Goal: Task Accomplishment & Management: Manage account settings

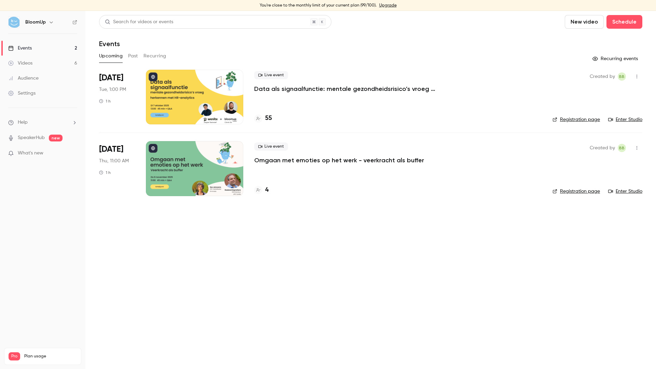
click at [285, 85] on p "Data als signaalfunctie: mentale gezondheidsrisico’s vroeg herkennen met HR-ana…" at bounding box center [356, 89] width 205 height 8
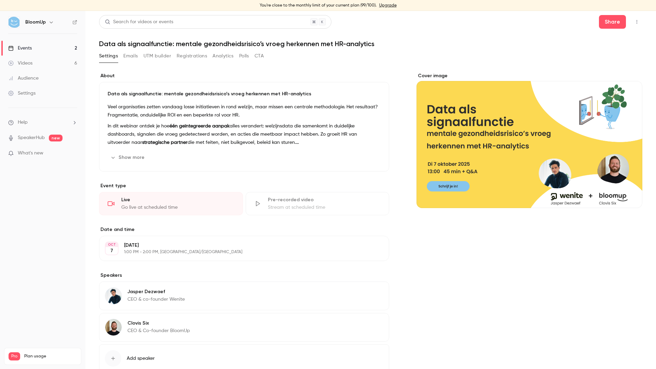
click at [192, 57] on button "Registrations" at bounding box center [192, 56] width 30 height 11
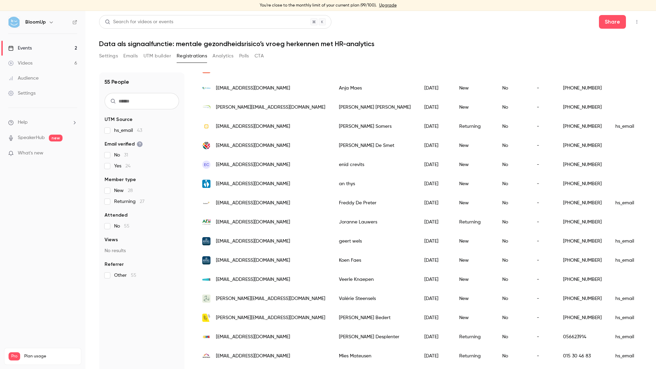
scroll to position [136, 0]
drag, startPoint x: 287, startPoint y: 128, endPoint x: 209, endPoint y: 129, distance: 77.2
click at [209, 129] on div "kathleen.somers2@telenet.be" at bounding box center [263, 125] width 137 height 19
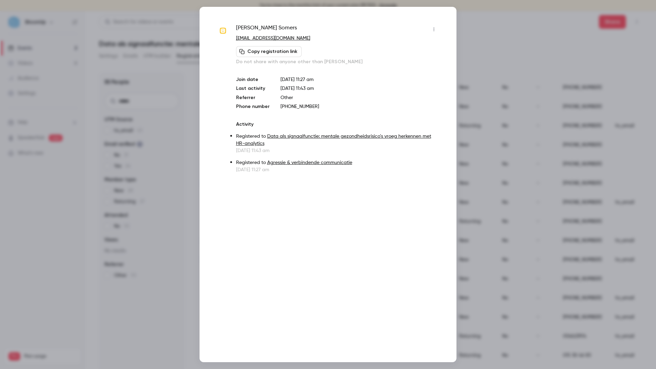
copy div "kathleen.somers2@telenet.be"
click at [199, 135] on div "Kathleen Somers kathleen.somers2@telenet.be Copy registration link Do not share…" at bounding box center [327, 184] width 257 height 355
click at [178, 137] on div at bounding box center [328, 184] width 656 height 369
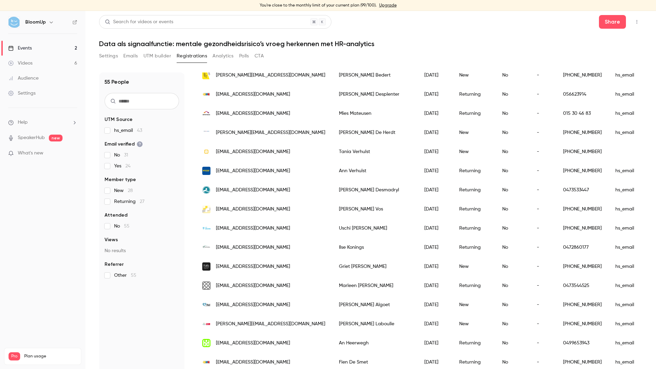
scroll to position [378, 0]
drag, startPoint x: 217, startPoint y: 151, endPoint x: 244, endPoint y: 153, distance: 27.4
click at [244, 153] on span "taniaverhulst@telenet.be" at bounding box center [253, 151] width 74 height 7
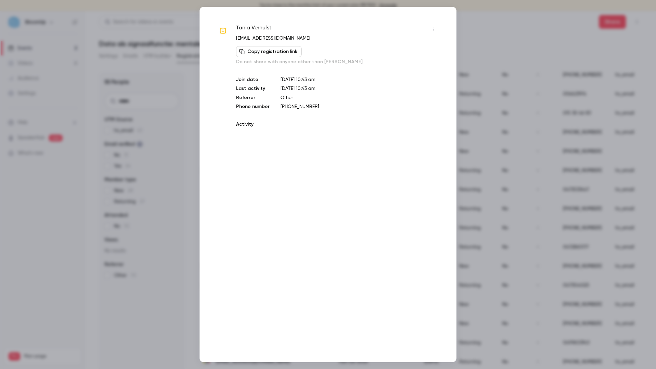
copy span "taniaverhulst"
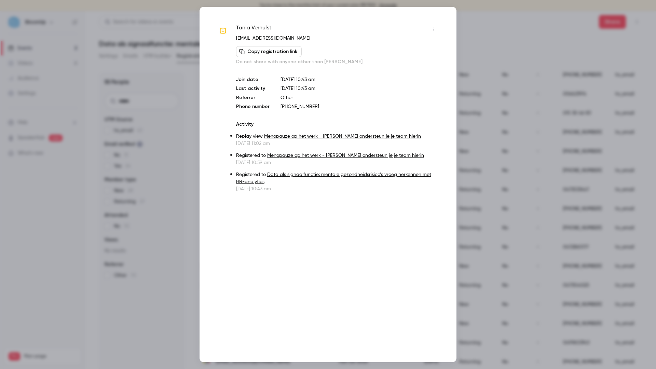
click at [478, 134] on div at bounding box center [328, 184] width 656 height 369
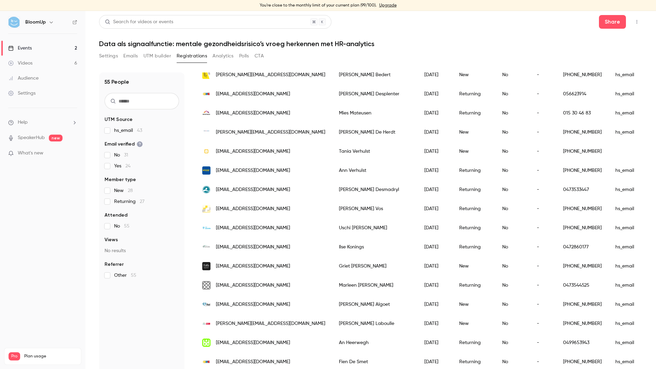
click at [284, 134] on div "kathleen.deherdt@toyoink.eu" at bounding box center [263, 132] width 137 height 19
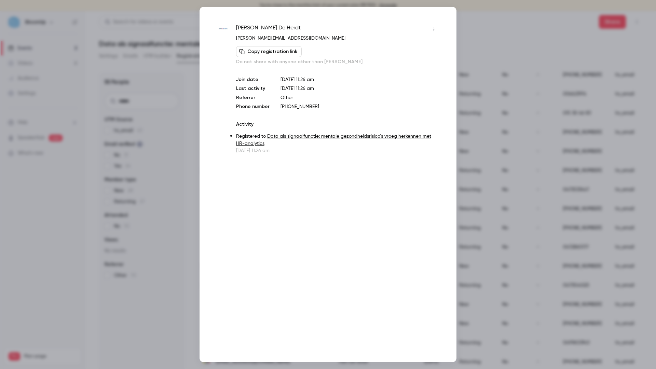
click at [192, 176] on div at bounding box center [328, 184] width 656 height 369
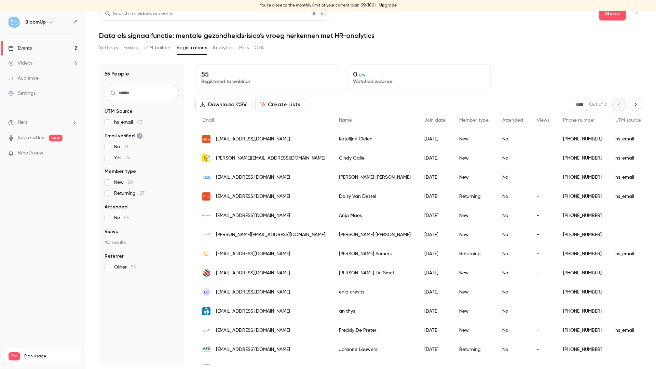
scroll to position [0, 0]
